Goal: Task Accomplishment & Management: Use online tool/utility

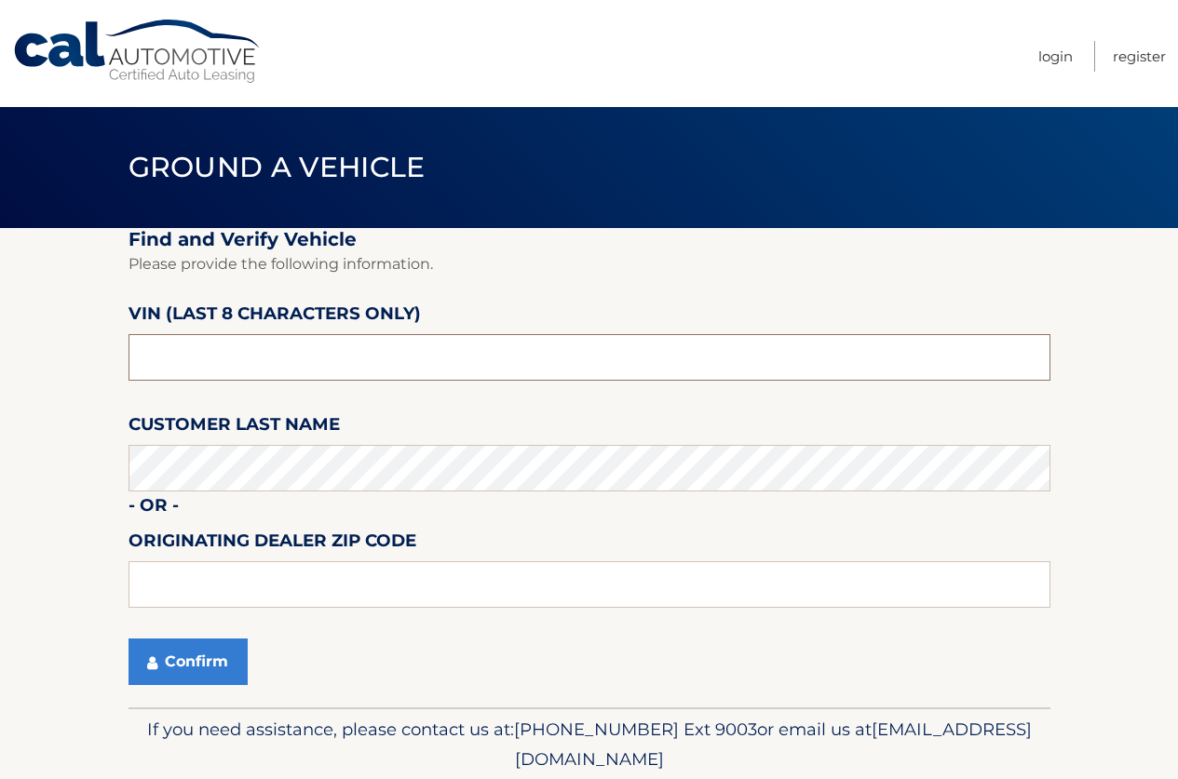
click at [282, 351] on input "text" at bounding box center [589, 357] width 922 height 47
type input "N8620721"
click at [194, 667] on button "Confirm" at bounding box center [187, 662] width 119 height 47
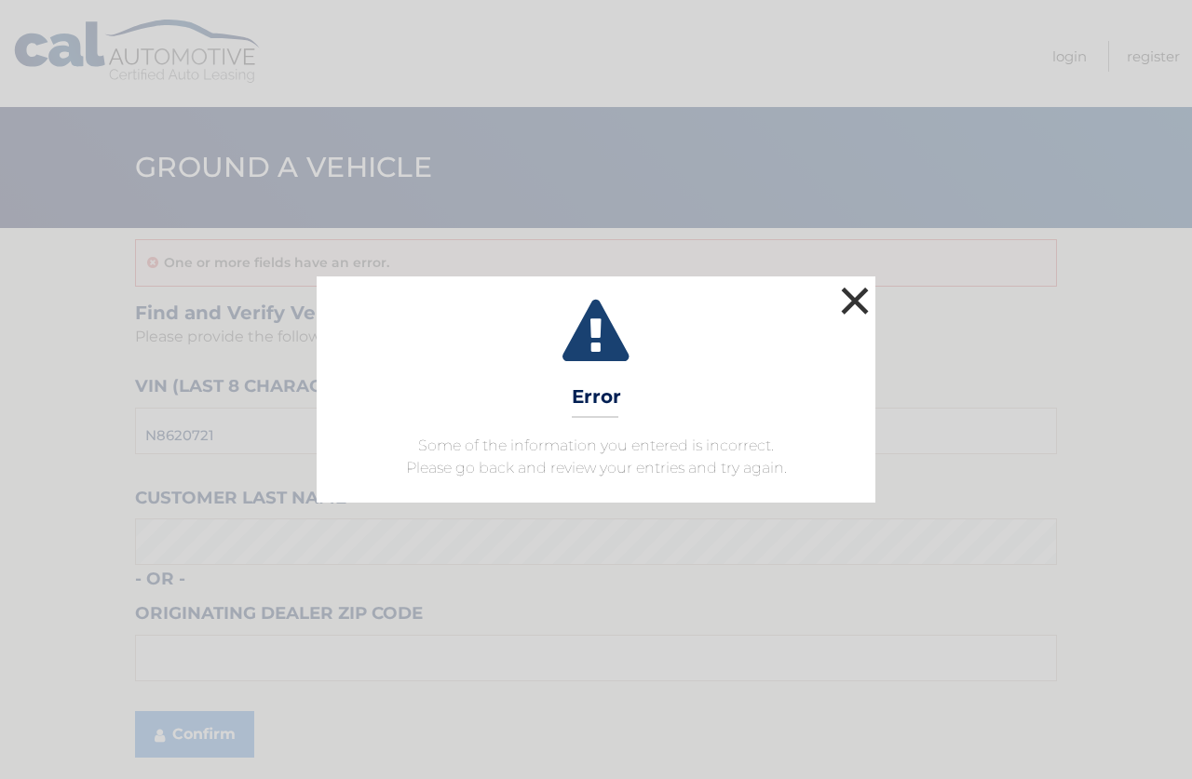
click at [856, 294] on button "×" at bounding box center [854, 300] width 37 height 37
